Goal: Task Accomplishment & Management: Manage account settings

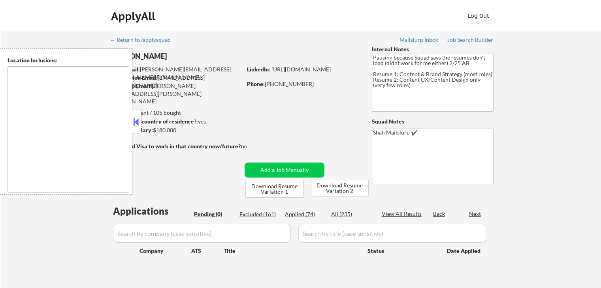
type textarea "[GEOGRAPHIC_DATA], [GEOGRAPHIC_DATA] [GEOGRAPHIC_DATA], [GEOGRAPHIC_DATA], [GEO…"
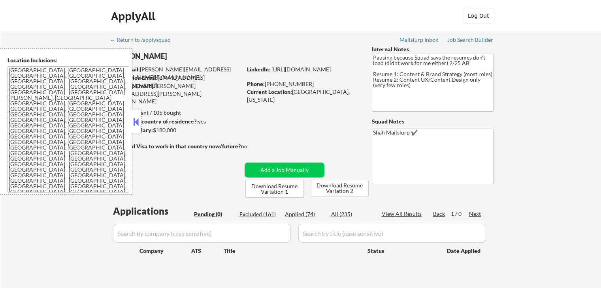
drag, startPoint x: 567, startPoint y: 83, endPoint x: 518, endPoint y: 106, distance: 54.5
click at [567, 83] on div "← Return to /applysquad Mailslurp Inbox Job Search Builder [PERSON_NAME] User E…" at bounding box center [301, 164] width 600 height 264
drag, startPoint x: 577, startPoint y: 98, endPoint x: 425, endPoint y: 43, distance: 161.3
click at [577, 98] on div "← Return to /applysquad Mailslurp Inbox Job Search Builder [PERSON_NAME] User E…" at bounding box center [301, 164] width 600 height 264
drag, startPoint x: 134, startPoint y: 125, endPoint x: 139, endPoint y: 120, distance: 7.8
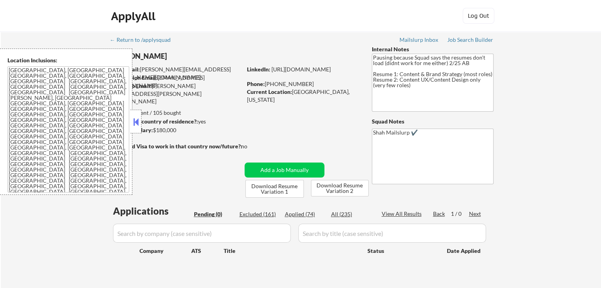
click at [137, 122] on button at bounding box center [136, 122] width 9 height 12
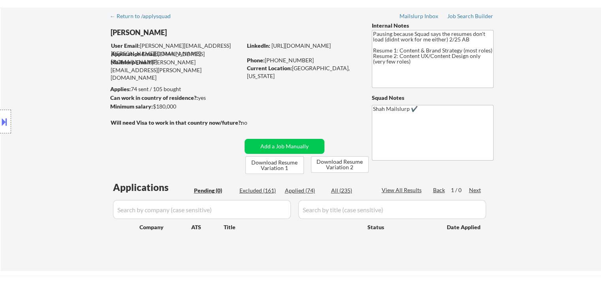
scroll to position [79, 0]
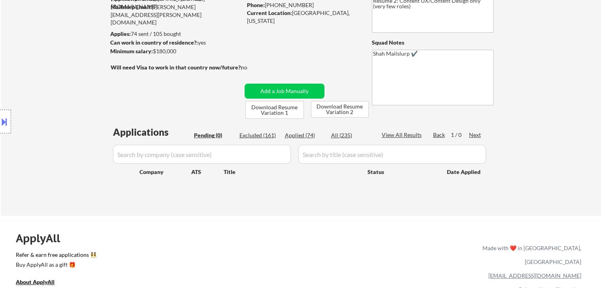
drag, startPoint x: 60, startPoint y: 104, endPoint x: 61, endPoint y: 113, distance: 8.4
click at [60, 105] on div "Location Inclusions: [GEOGRAPHIC_DATA], [GEOGRAPHIC_DATA] [GEOGRAPHIC_DATA], [G…" at bounding box center [70, 122] width 141 height 147
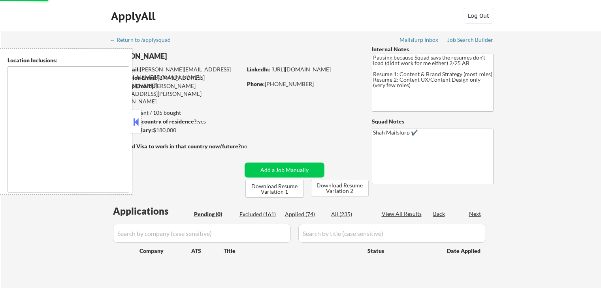
scroll to position [79, 0]
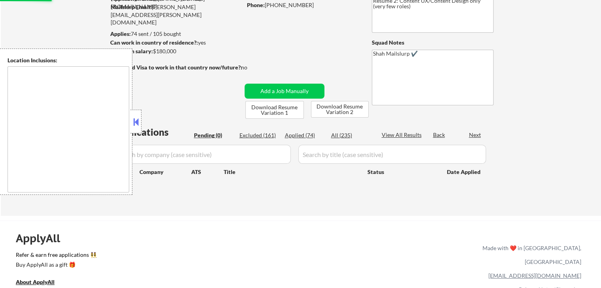
click at [138, 122] on button at bounding box center [136, 122] width 9 height 12
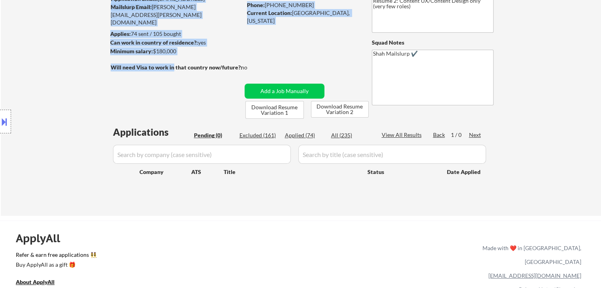
drag, startPoint x: 262, startPoint y: 60, endPoint x: 172, endPoint y: 67, distance: 90.7
click at [172, 67] on div "← Return to /applysquad Mailslurp Inbox Job Search Builder [PERSON_NAME] User E…" at bounding box center [301, 81] width 394 height 257
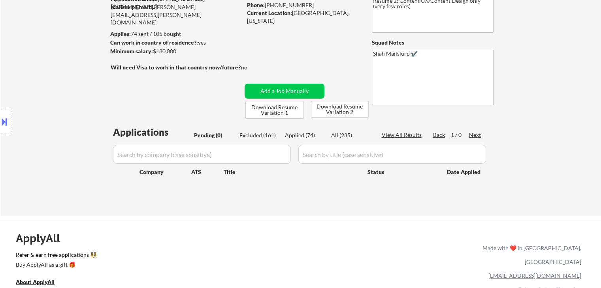
click at [166, 86] on div "← Return to /applysquad Mailslurp Inbox Job Search Builder [PERSON_NAME] User E…" at bounding box center [301, 81] width 394 height 257
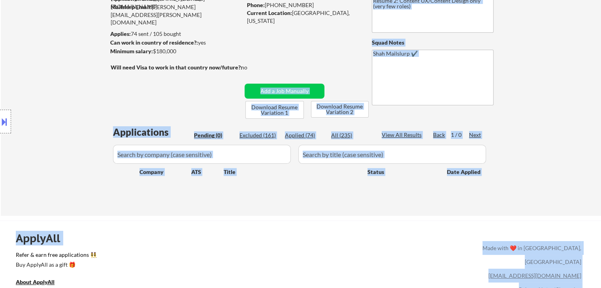
drag, startPoint x: 257, startPoint y: 66, endPoint x: 115, endPoint y: 65, distance: 142.3
click at [115, 65] on body "← Return to /applysquad Mailslurp Inbox Job Search Builder [PERSON_NAME] User E…" at bounding box center [300, 65] width 601 height 288
click at [100, 88] on div "Location Inclusions: [GEOGRAPHIC_DATA], [GEOGRAPHIC_DATA] [GEOGRAPHIC_DATA], [G…" at bounding box center [70, 122] width 141 height 147
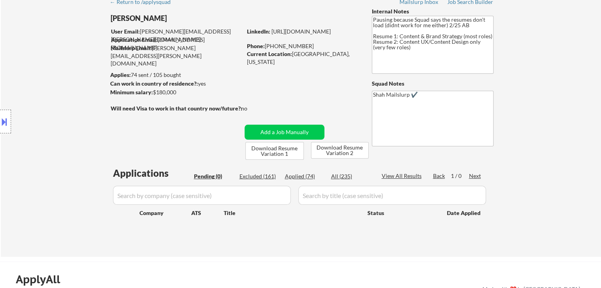
scroll to position [0, 0]
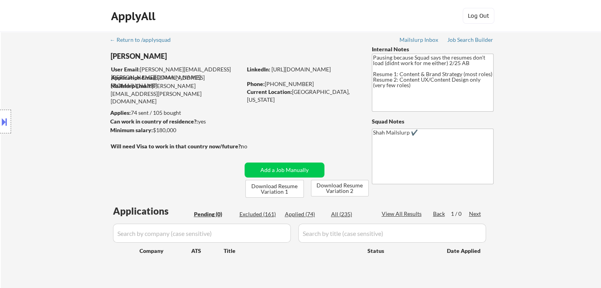
drag, startPoint x: 189, startPoint y: 113, endPoint x: 93, endPoint y: 119, distance: 96.2
click at [93, 119] on body "← Return to /applysquad Mailslurp Inbox Job Search Builder [PERSON_NAME] User E…" at bounding box center [300, 144] width 601 height 288
click at [78, 118] on div "Location Inclusions: [GEOGRAPHIC_DATA], [GEOGRAPHIC_DATA] [GEOGRAPHIC_DATA], [G…" at bounding box center [70, 122] width 141 height 147
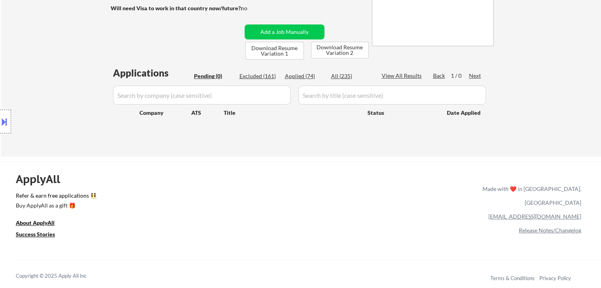
scroll to position [158, 0]
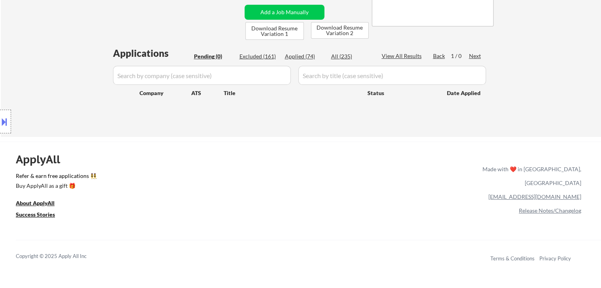
click at [92, 112] on div "Location Inclusions: [GEOGRAPHIC_DATA], [GEOGRAPHIC_DATA] [GEOGRAPHIC_DATA], [G…" at bounding box center [70, 122] width 141 height 147
click at [70, 101] on div "Location Inclusions: [GEOGRAPHIC_DATA], [GEOGRAPHIC_DATA] [GEOGRAPHIC_DATA], [G…" at bounding box center [70, 122] width 141 height 147
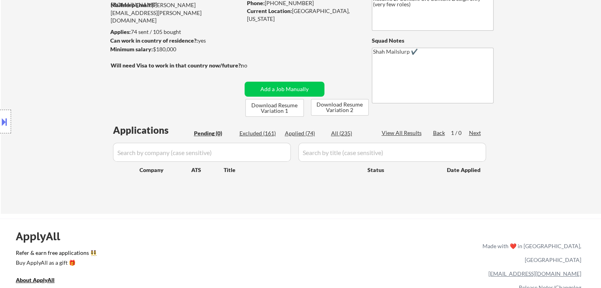
scroll to position [40, 0]
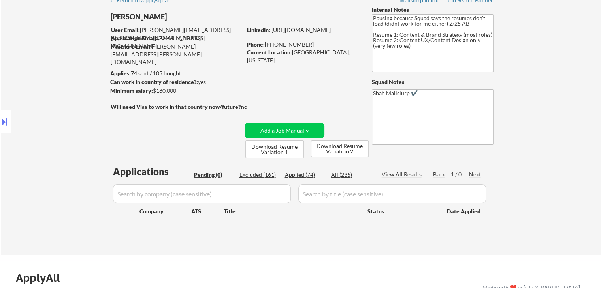
click at [71, 86] on div "Location Inclusions: [GEOGRAPHIC_DATA], [GEOGRAPHIC_DATA] [GEOGRAPHIC_DATA], [G…" at bounding box center [70, 122] width 141 height 147
click at [72, 84] on div "Location Inclusions: [GEOGRAPHIC_DATA], [GEOGRAPHIC_DATA] [GEOGRAPHIC_DATA], [G…" at bounding box center [70, 122] width 141 height 147
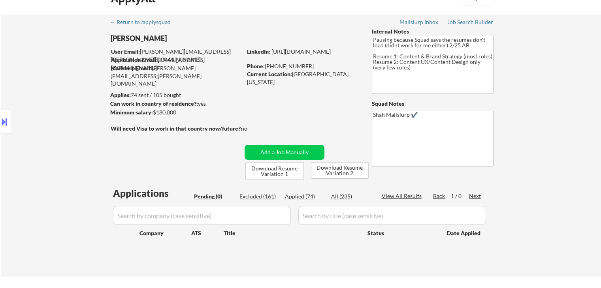
scroll to position [0, 0]
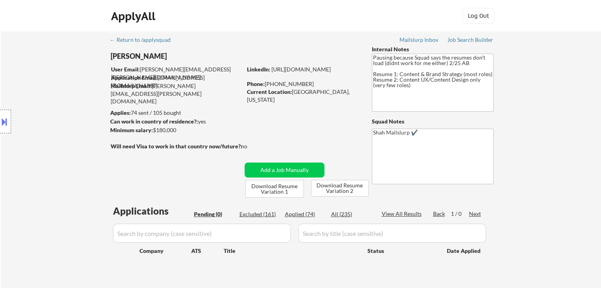
click at [73, 84] on div "Location Inclusions: [GEOGRAPHIC_DATA], [GEOGRAPHIC_DATA] [GEOGRAPHIC_DATA], [G…" at bounding box center [70, 122] width 141 height 147
click at [74, 83] on div "Location Inclusions: [GEOGRAPHIC_DATA], [GEOGRAPHIC_DATA] [GEOGRAPHIC_DATA], [G…" at bounding box center [70, 122] width 141 height 147
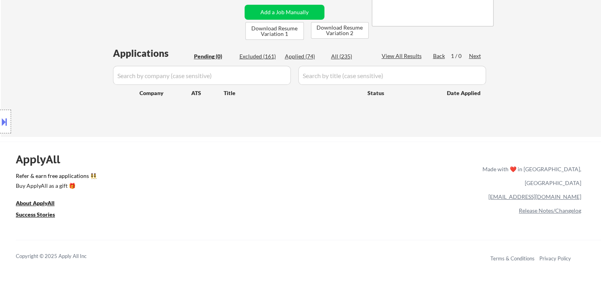
click at [73, 84] on div "Location Inclusions: [GEOGRAPHIC_DATA], [GEOGRAPHIC_DATA] [GEOGRAPHIC_DATA], [G…" at bounding box center [70, 122] width 141 height 147
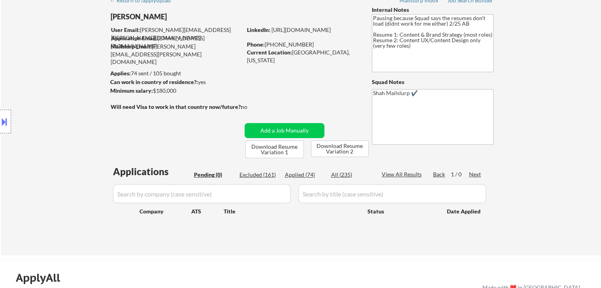
click at [73, 84] on div "Location Inclusions: [GEOGRAPHIC_DATA], [GEOGRAPHIC_DATA] [GEOGRAPHIC_DATA], [G…" at bounding box center [70, 122] width 141 height 147
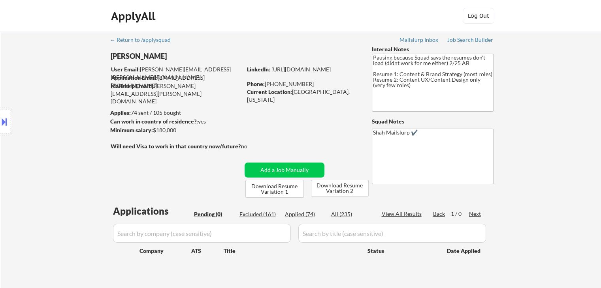
click at [71, 79] on div "Location Inclusions: [GEOGRAPHIC_DATA], [GEOGRAPHIC_DATA] [GEOGRAPHIC_DATA], [G…" at bounding box center [70, 122] width 141 height 147
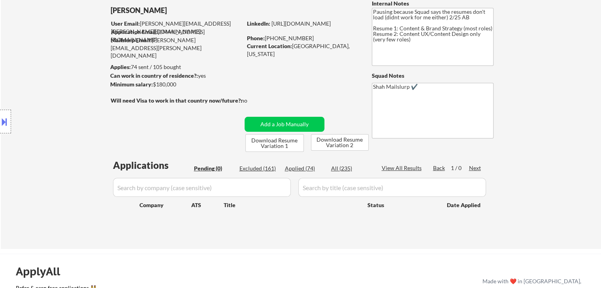
scroll to position [119, 0]
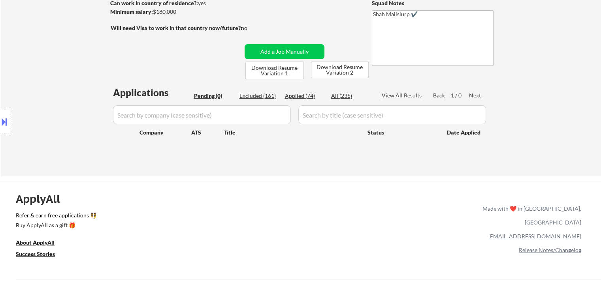
click at [63, 90] on div "Location Inclusions: [GEOGRAPHIC_DATA], [GEOGRAPHIC_DATA] [GEOGRAPHIC_DATA], [G…" at bounding box center [70, 122] width 141 height 147
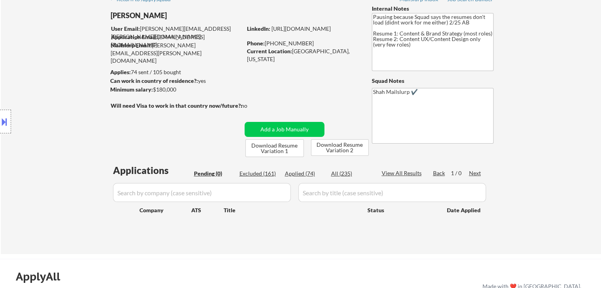
scroll to position [40, 0]
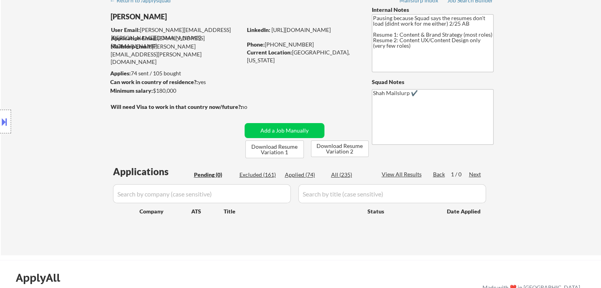
drag, startPoint x: 215, startPoint y: 78, endPoint x: 149, endPoint y: 80, distance: 66.4
click at [149, 80] on div "[PERSON_NAME] User Email: [PERSON_NAME][EMAIL_ADDRESS][PERSON_NAME][DOMAIN_NAME…" at bounding box center [239, 82] width 258 height 153
click at [200, 89] on div "Minimum salary: $180,000" at bounding box center [176, 91] width 132 height 8
click at [150, 87] on strong "Minimum salary:" at bounding box center [131, 90] width 43 height 7
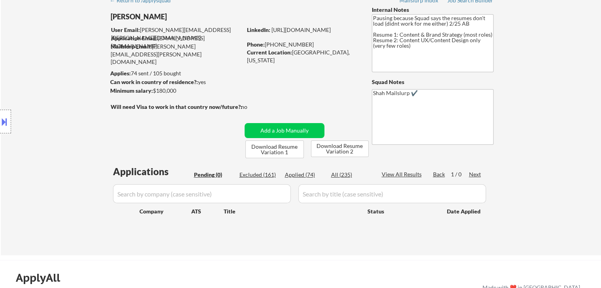
click at [149, 87] on strong "Minimum salary:" at bounding box center [131, 90] width 43 height 7
click at [168, 90] on div "Minimum salary: $180,000" at bounding box center [176, 91] width 132 height 8
click at [166, 92] on div "Minimum salary: $180,000" at bounding box center [176, 91] width 132 height 8
click at [166, 91] on div "Minimum salary: $180,000" at bounding box center [176, 91] width 132 height 8
click at [224, 88] on div "Minimum salary: $180,000" at bounding box center [176, 91] width 132 height 8
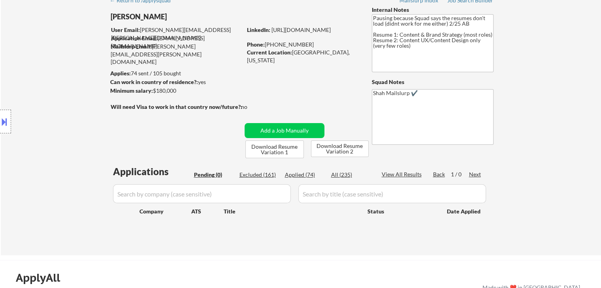
click at [222, 73] on div "Applies: 74 sent / 105 bought" at bounding box center [176, 74] width 132 height 8
click at [300, 52] on div "Current Location: [GEOGRAPHIC_DATA], [US_STATE]" at bounding box center [303, 56] width 112 height 15
click at [300, 51] on div "Current Location: [GEOGRAPHIC_DATA], [US_STATE]" at bounding box center [303, 56] width 112 height 15
click at [340, 45] on div "Phone: [PHONE_NUMBER]" at bounding box center [303, 45] width 112 height 8
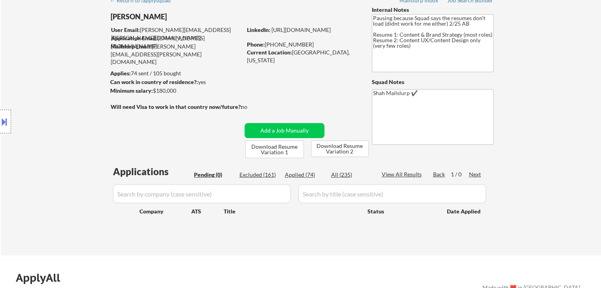
drag, startPoint x: 106, startPoint y: 65, endPoint x: 85, endPoint y: 66, distance: 21.0
click at [104, 65] on div "Location Inclusions: [GEOGRAPHIC_DATA], [GEOGRAPHIC_DATA] [GEOGRAPHIC_DATA], [G…" at bounding box center [70, 122] width 141 height 147
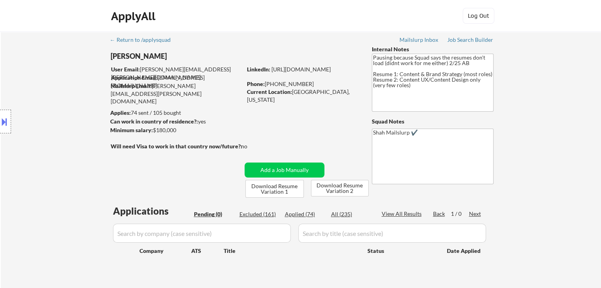
click at [82, 66] on div "Location Inclusions: [GEOGRAPHIC_DATA], [GEOGRAPHIC_DATA] [GEOGRAPHIC_DATA], [G…" at bounding box center [70, 122] width 141 height 147
click at [45, 91] on div "Location Inclusions: [GEOGRAPHIC_DATA], [GEOGRAPHIC_DATA] [GEOGRAPHIC_DATA], [G…" at bounding box center [70, 122] width 141 height 147
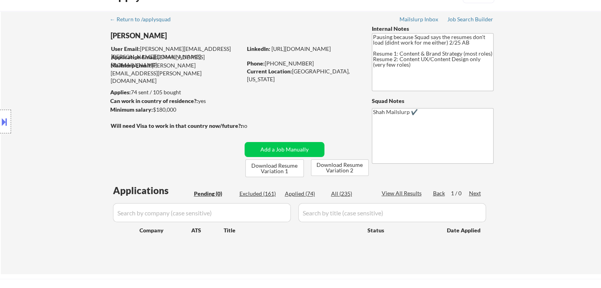
scroll to position [40, 0]
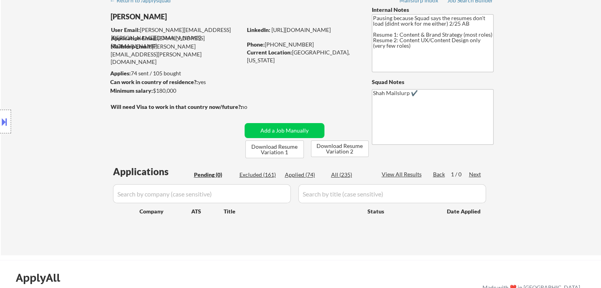
click at [44, 94] on div "Location Inclusions: [GEOGRAPHIC_DATA], [GEOGRAPHIC_DATA] [GEOGRAPHIC_DATA], [G…" at bounding box center [70, 122] width 141 height 147
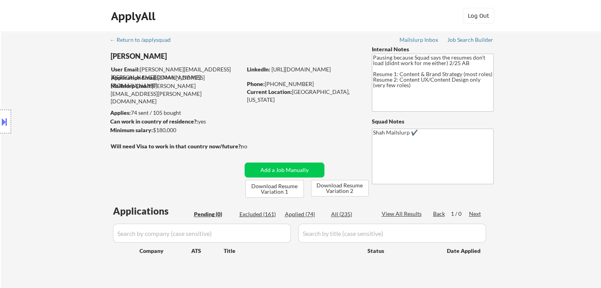
click at [43, 95] on div "Location Inclusions: [GEOGRAPHIC_DATA], [GEOGRAPHIC_DATA] [GEOGRAPHIC_DATA], [G…" at bounding box center [70, 122] width 141 height 147
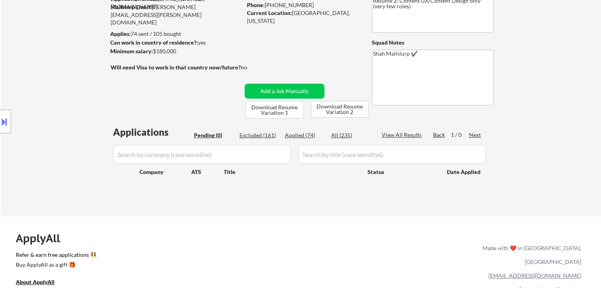
click at [43, 95] on div "Location Inclusions: [GEOGRAPHIC_DATA], [GEOGRAPHIC_DATA] [GEOGRAPHIC_DATA], [G…" at bounding box center [70, 122] width 141 height 147
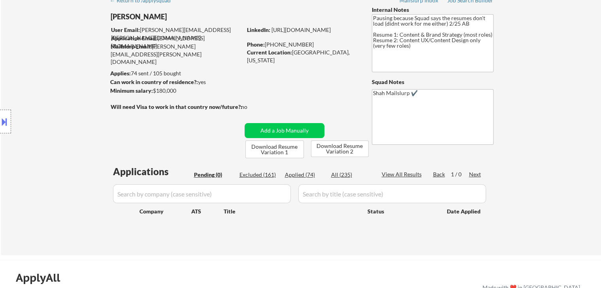
click at [46, 96] on div "Location Inclusions: [GEOGRAPHIC_DATA], [GEOGRAPHIC_DATA] [GEOGRAPHIC_DATA], [G…" at bounding box center [70, 122] width 141 height 147
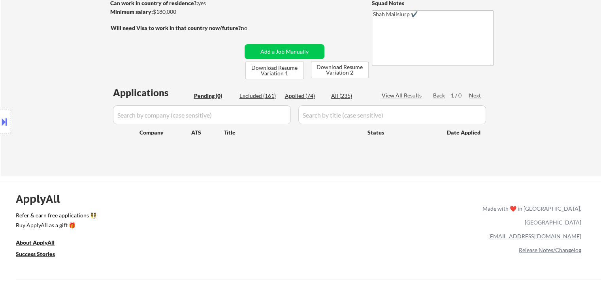
click at [48, 96] on div "Location Inclusions: [GEOGRAPHIC_DATA], [GEOGRAPHIC_DATA] [GEOGRAPHIC_DATA], [G…" at bounding box center [70, 122] width 141 height 147
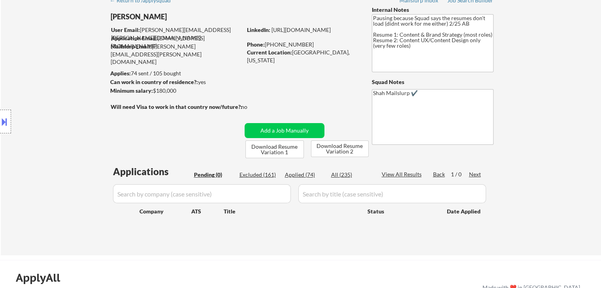
drag, startPoint x: 115, startPoint y: 72, endPoint x: 197, endPoint y: 72, distance: 81.8
click at [197, 72] on body "← Return to /applysquad Mailslurp Inbox Job Search Builder [PERSON_NAME] User E…" at bounding box center [300, 104] width 601 height 288
click at [210, 73] on div "Applies: 74 sent / 105 bought" at bounding box center [176, 74] width 132 height 8
drag, startPoint x: 182, startPoint y: 71, endPoint x: 80, endPoint y: 83, distance: 103.0
click at [128, 72] on body "← Return to /applysquad Mailslurp Inbox Job Search Builder [PERSON_NAME] User E…" at bounding box center [300, 104] width 601 height 288
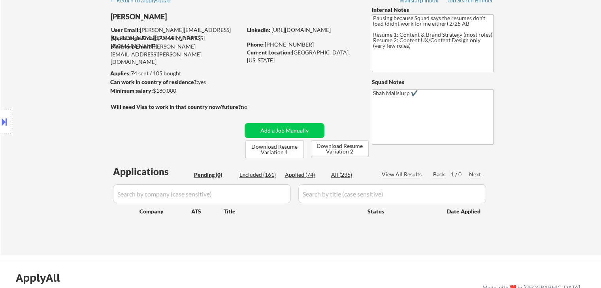
click at [79, 83] on div "Location Inclusions: [GEOGRAPHIC_DATA], [GEOGRAPHIC_DATA] [GEOGRAPHIC_DATA], [G…" at bounding box center [70, 122] width 141 height 147
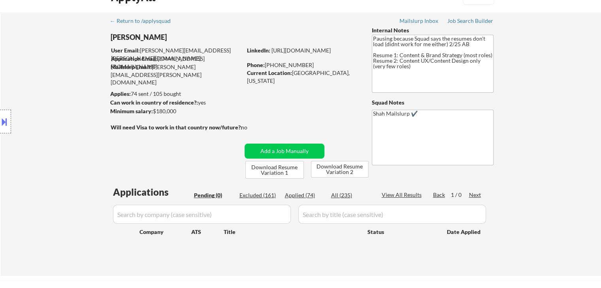
scroll to position [0, 0]
